Goal: Task Accomplishment & Management: Use online tool/utility

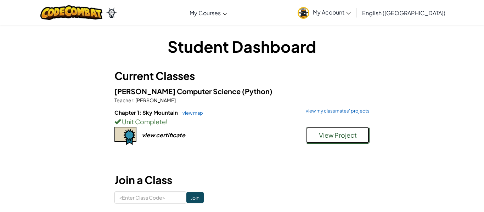
click at [357, 141] on button "View Project" at bounding box center [338, 135] width 64 height 17
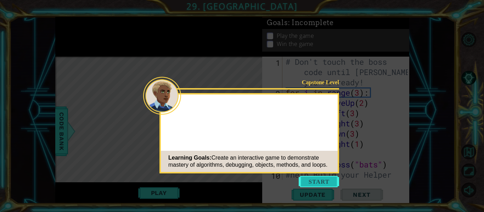
click at [316, 179] on button "Start" at bounding box center [319, 181] width 40 height 11
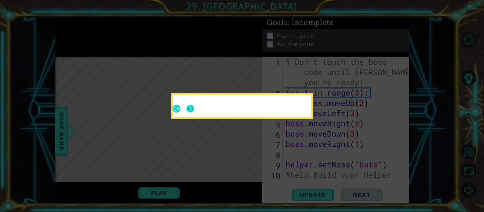
click at [188, 110] on button "Next" at bounding box center [190, 109] width 8 height 8
click at [189, 110] on div at bounding box center [242, 106] width 139 height 23
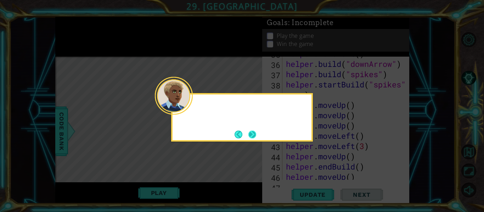
click at [251, 137] on button "Next" at bounding box center [253, 135] width 10 height 10
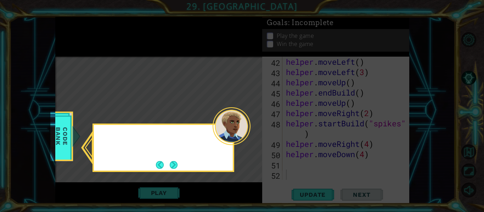
scroll to position [462, 0]
click at [178, 163] on button "Next" at bounding box center [174, 165] width 8 height 8
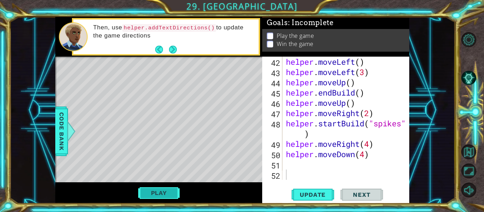
click at [175, 186] on button "Play" at bounding box center [158, 192] width 41 height 13
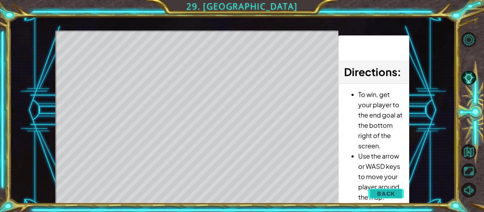
click at [387, 192] on span "Back" at bounding box center [386, 193] width 18 height 7
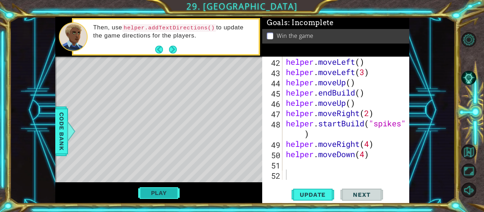
click at [162, 197] on button "Play" at bounding box center [158, 192] width 41 height 13
